Goal: Navigation & Orientation: Find specific page/section

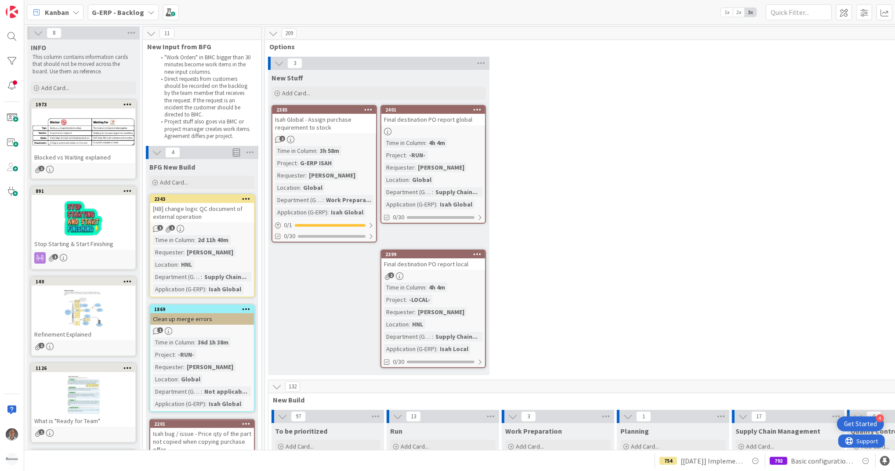
click at [123, 10] on b "G-ERP - Backlog" at bounding box center [118, 12] width 52 height 9
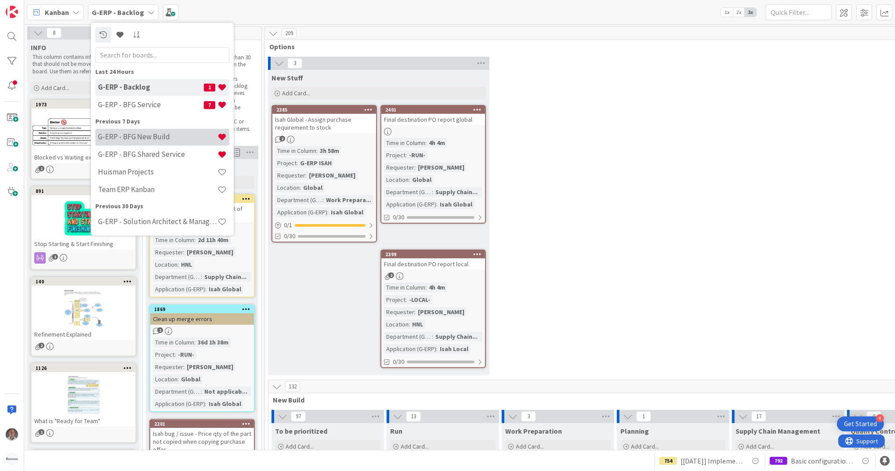
click at [160, 138] on h4 "G-ERP - BFG New Build" at bounding box center [158, 137] width 120 height 9
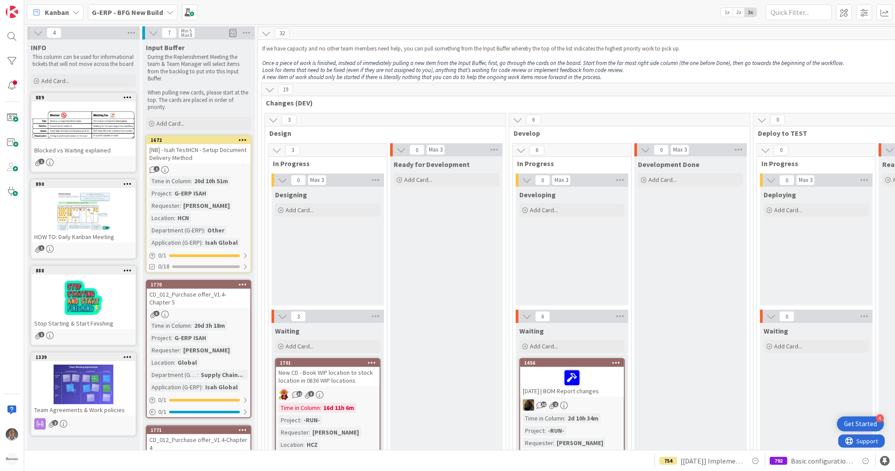
click at [148, 11] on b "G-ERP - BFG New Build" at bounding box center [127, 12] width 71 height 9
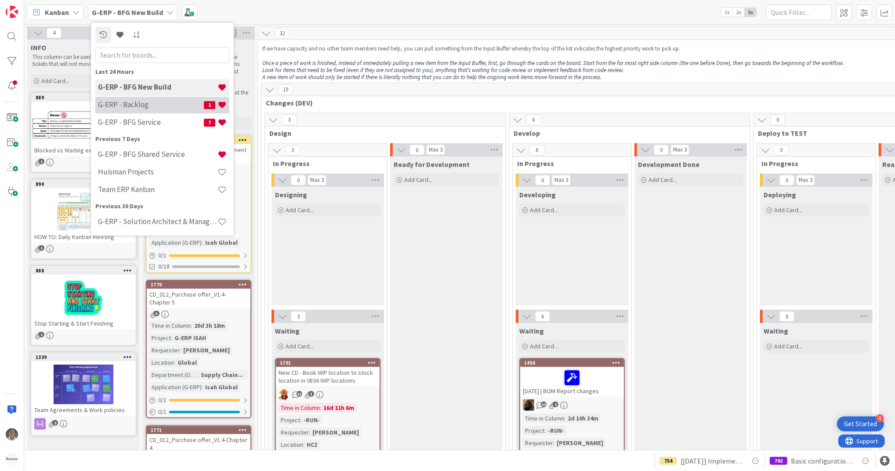
click at [160, 103] on h4 "G-ERP - Backlog" at bounding box center [151, 105] width 106 height 9
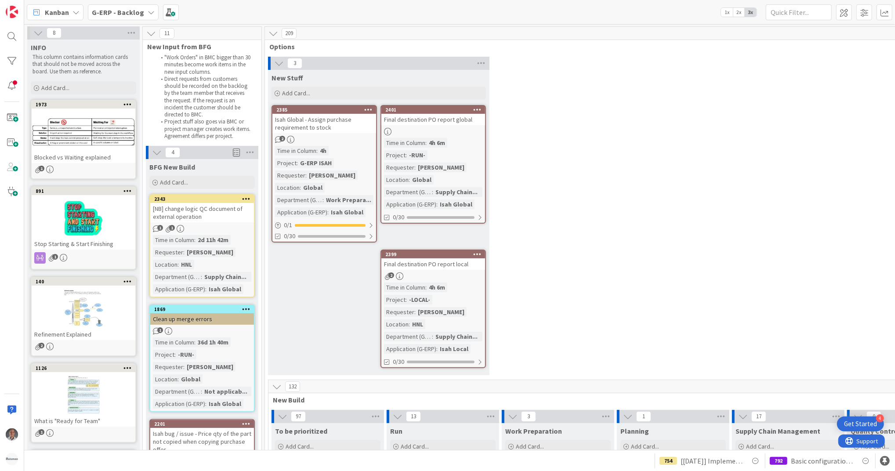
click at [135, 15] on b "G-ERP - Backlog" at bounding box center [118, 12] width 52 height 9
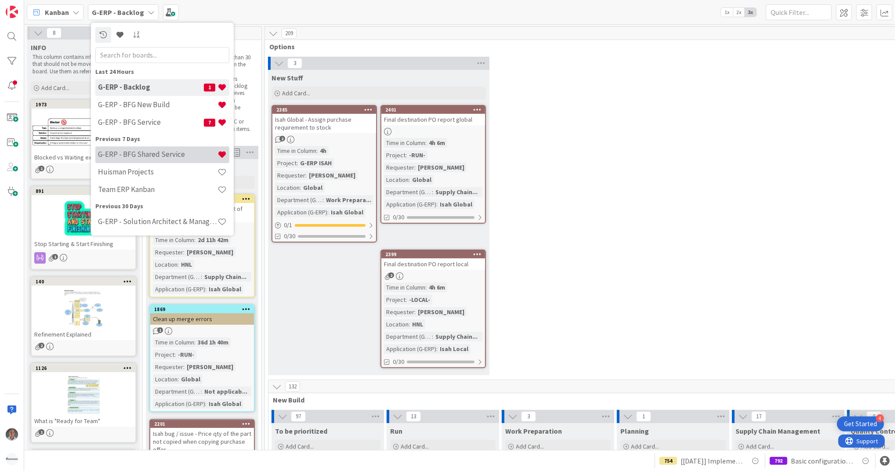
click at [153, 146] on div "G-ERP - BFG Shared Service" at bounding box center [162, 154] width 134 height 17
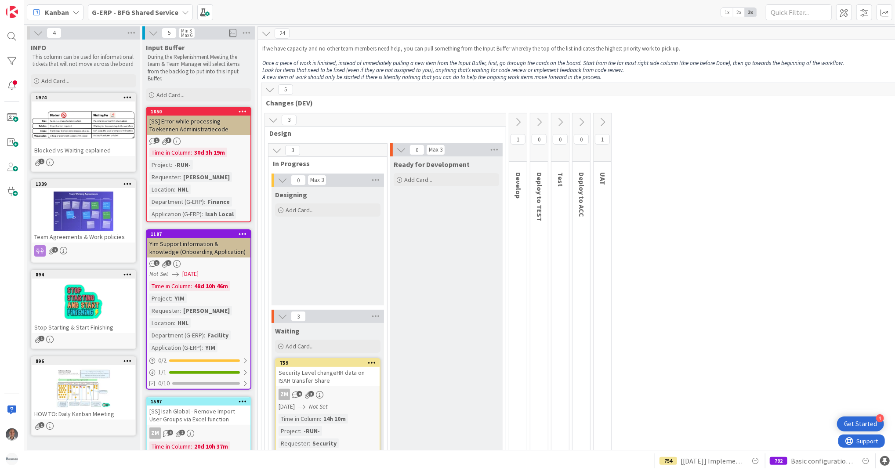
click at [151, 17] on span "G-ERP - BFG Shared Service" at bounding box center [135, 12] width 87 height 11
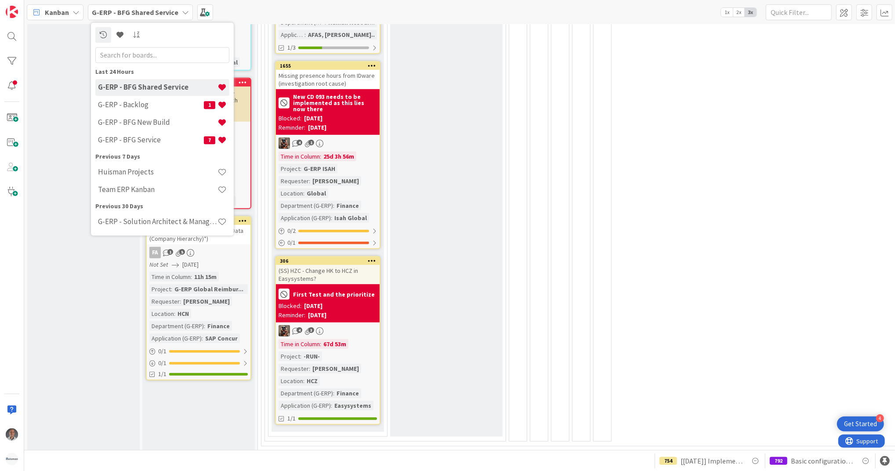
click at [740, 267] on div "3 Design 3 In Progress 0 Max 3 Designing Add Card... 3 Waiting Add Card... 759 …" at bounding box center [874, 56] width 1222 height 779
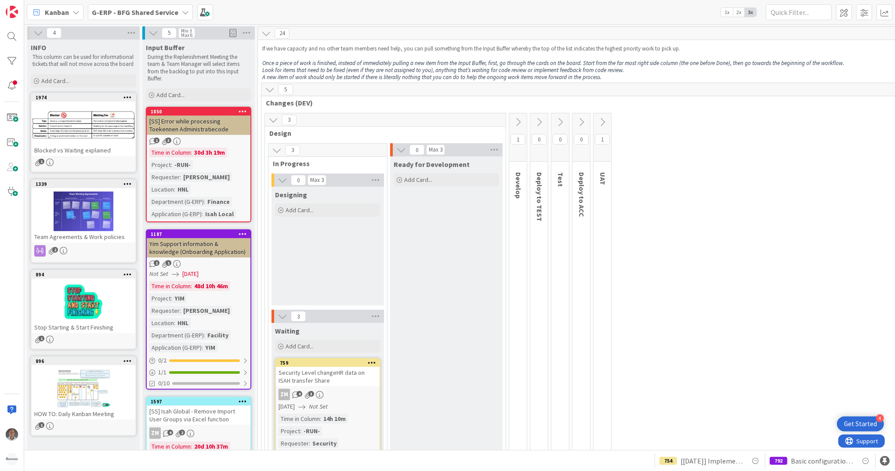
click at [163, 13] on b "G-ERP - BFG Shared Service" at bounding box center [135, 12] width 87 height 9
